Goal: Task Accomplishment & Management: Manage account settings

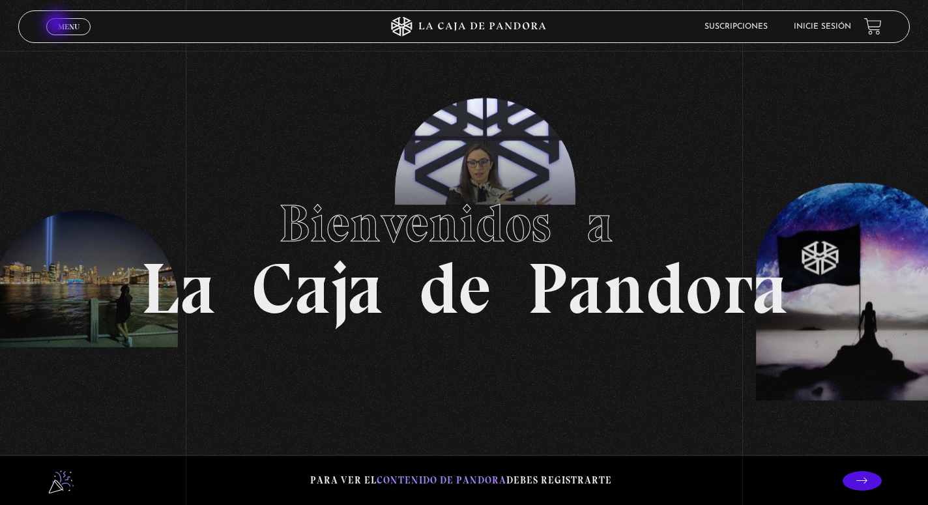
click at [58, 25] on span "Menu" at bounding box center [69, 27] width 22 height 8
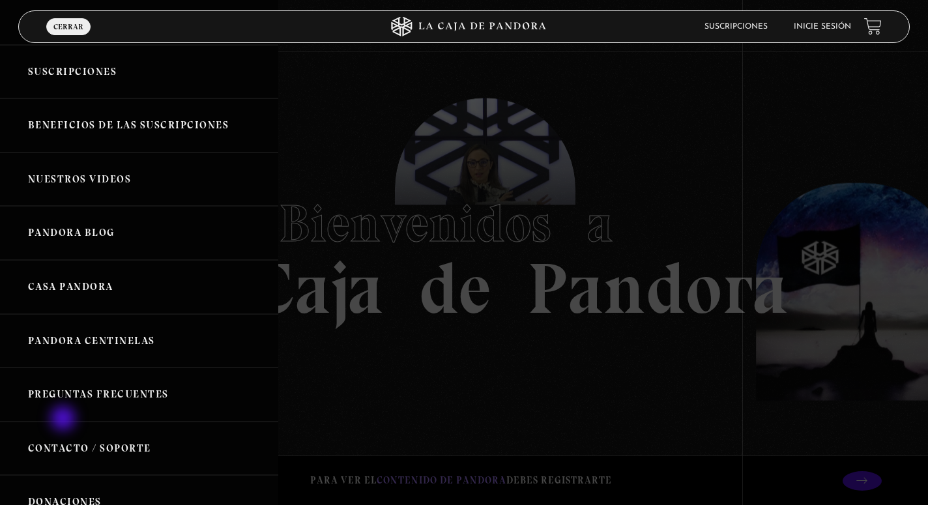
scroll to position [96, 0]
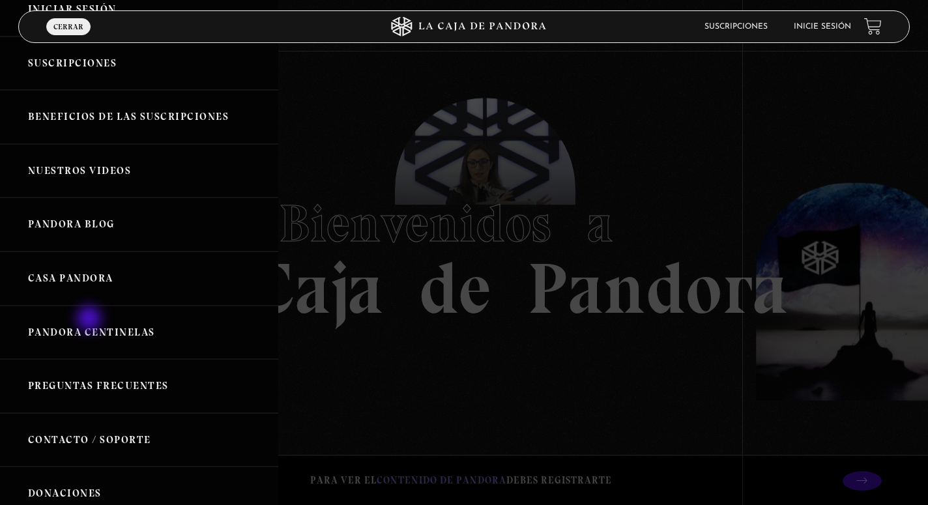
click at [91, 320] on link "Pandora Centinelas" at bounding box center [139, 333] width 278 height 54
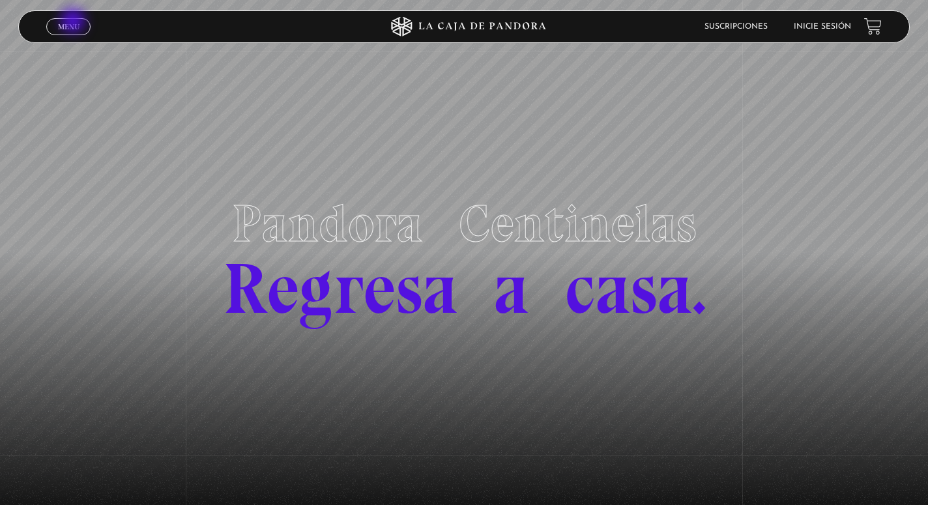
click at [74, 23] on span "Menu" at bounding box center [69, 27] width 22 height 8
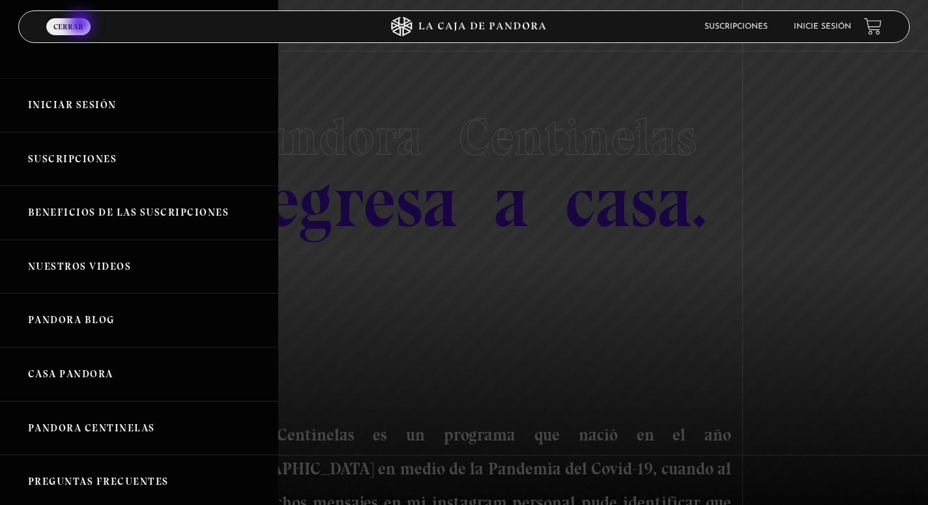
click at [81, 25] on span "Cerrar" at bounding box center [68, 27] width 30 height 8
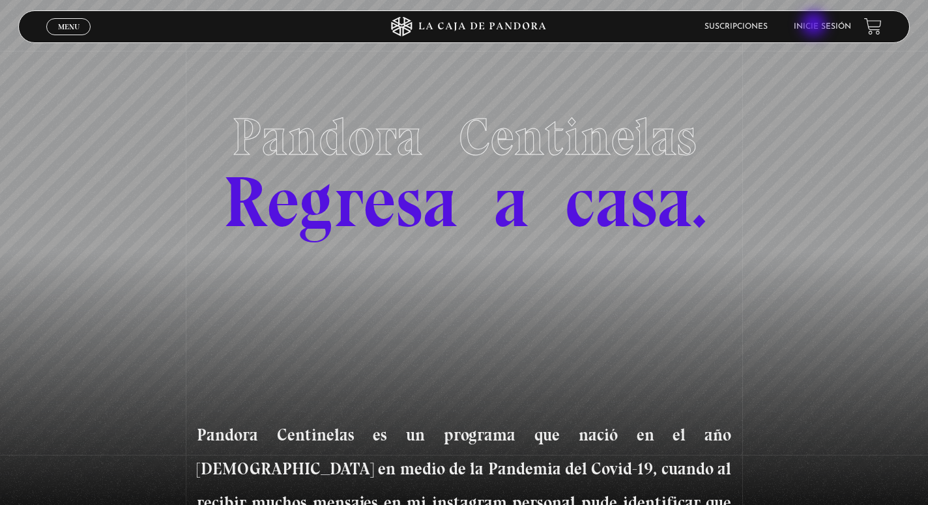
click at [815, 25] on link "Inicie sesión" at bounding box center [822, 27] width 57 height 8
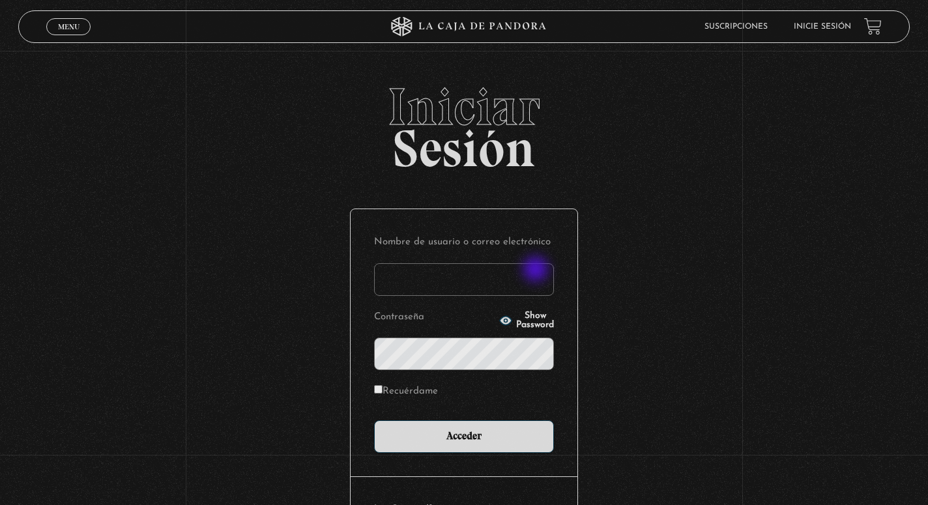
type input "stephsn120@gmail.com"
click at [464, 435] on input "Acceder" at bounding box center [464, 436] width 180 height 33
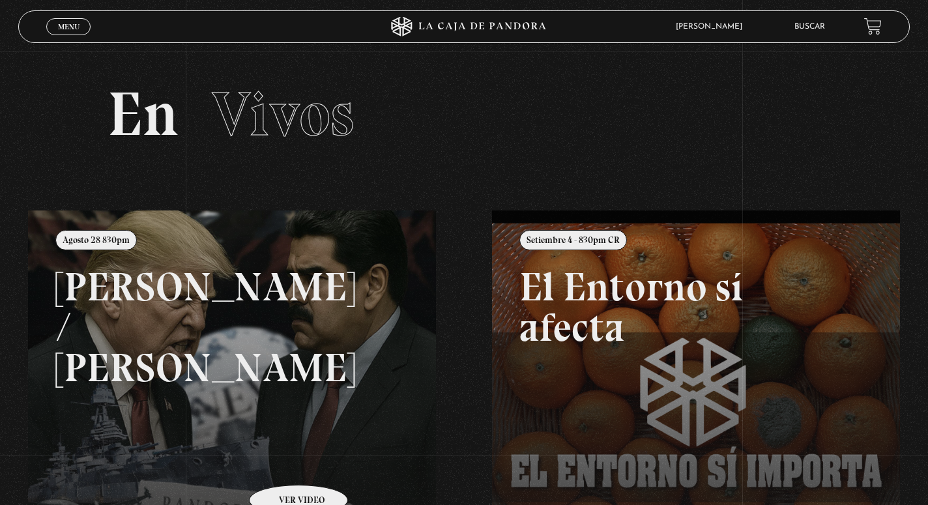
scroll to position [31, 0]
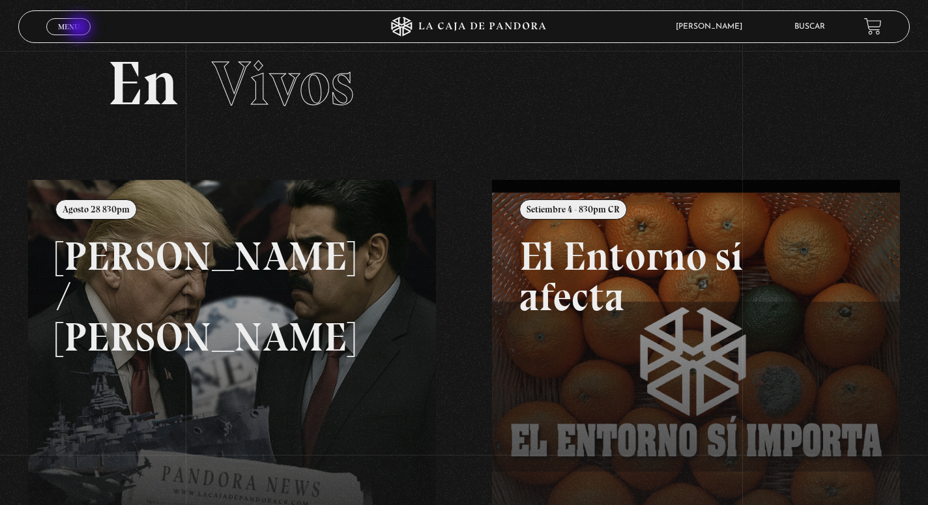
click at [81, 29] on link "Menu Cerrar" at bounding box center [68, 26] width 44 height 17
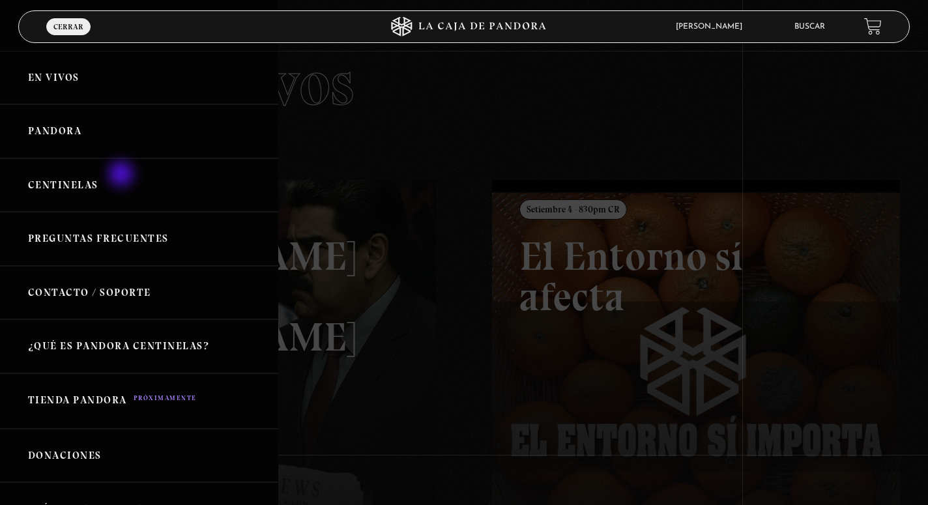
click at [123, 175] on link "Centinelas" at bounding box center [139, 185] width 278 height 54
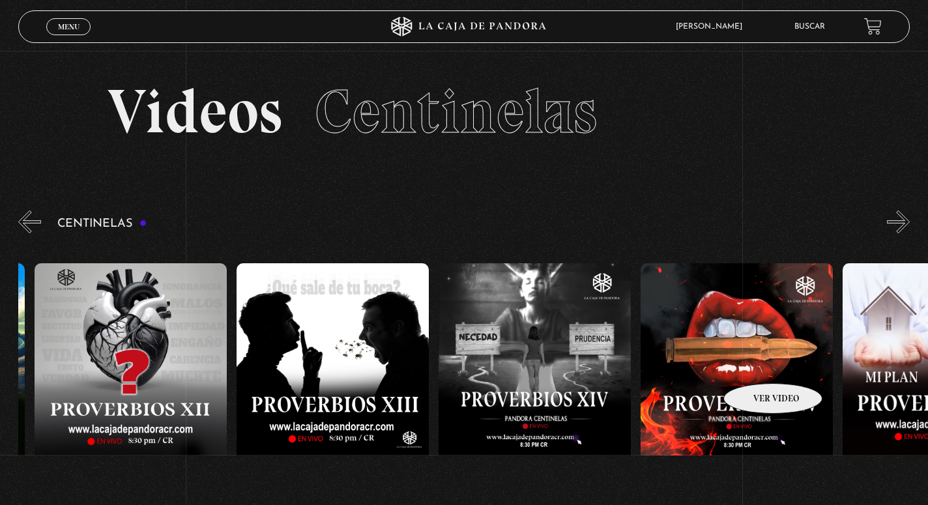
scroll to position [0, 2814]
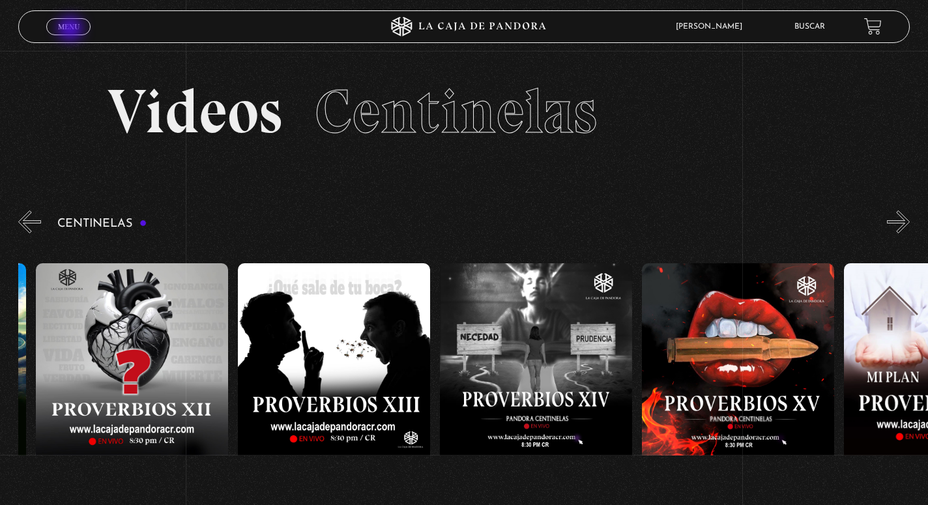
click at [72, 30] on span "Menu" at bounding box center [69, 27] width 22 height 8
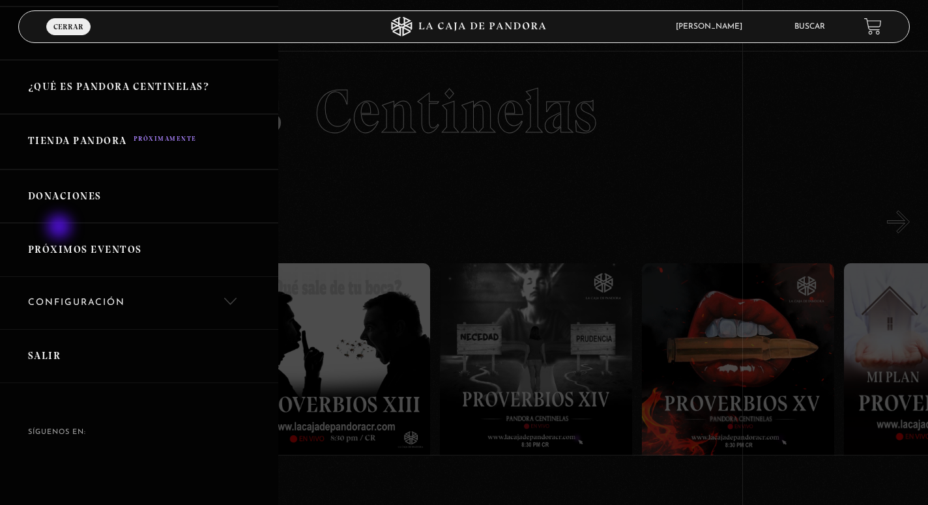
scroll to position [258, 0]
click at [38, 352] on link "Salir" at bounding box center [139, 357] width 278 height 54
